Goal: Navigation & Orientation: Find specific page/section

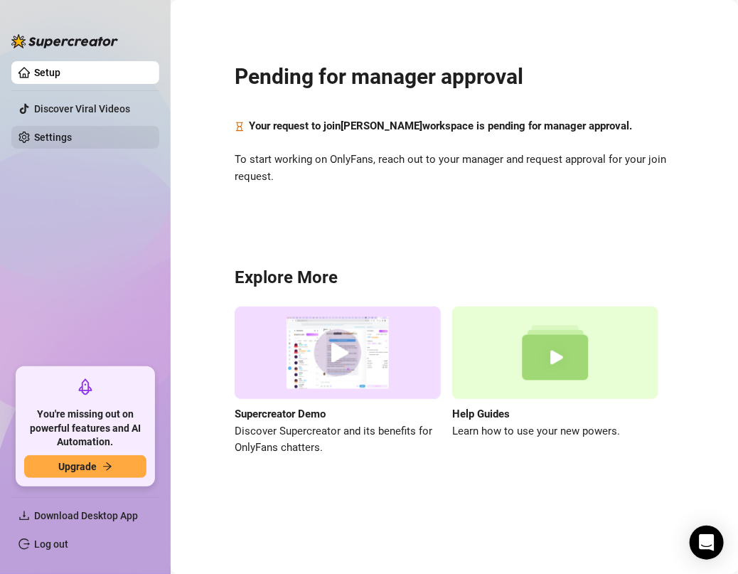
click at [72, 133] on link "Settings" at bounding box center [53, 136] width 38 height 11
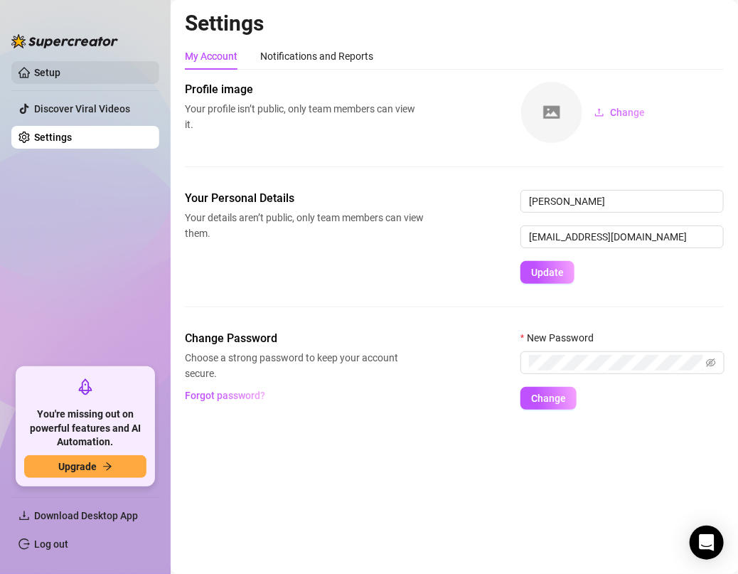
click at [60, 75] on link "Setup" at bounding box center [47, 72] width 26 height 11
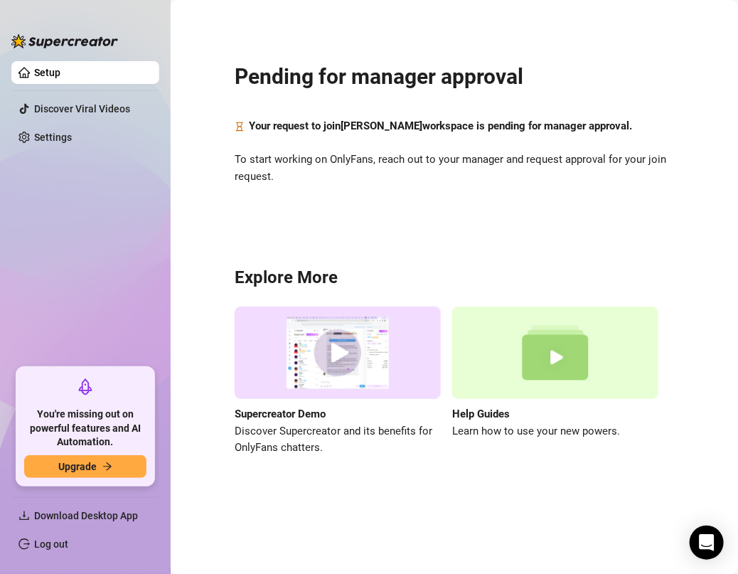
click at [60, 75] on link "Setup" at bounding box center [47, 72] width 26 height 11
click at [129, 111] on link "Discover Viral Videos" at bounding box center [82, 108] width 96 height 11
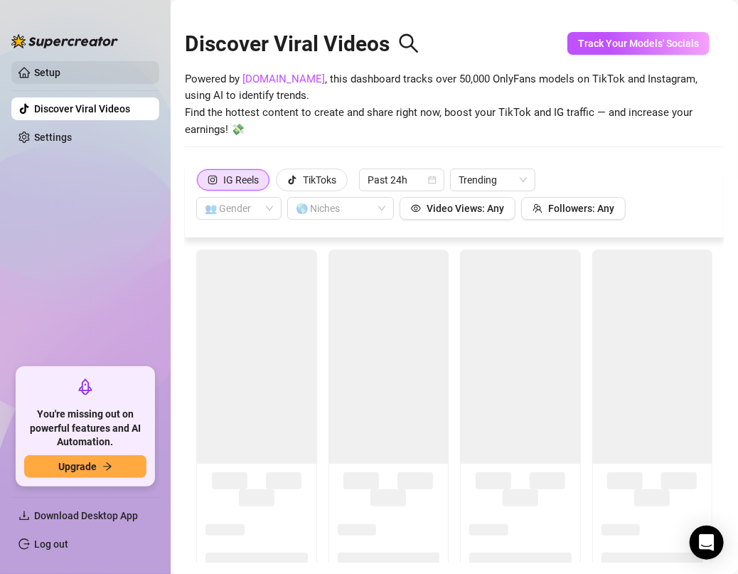
click at [60, 70] on link "Setup" at bounding box center [47, 72] width 26 height 11
